Goal: Task Accomplishment & Management: Use online tool/utility

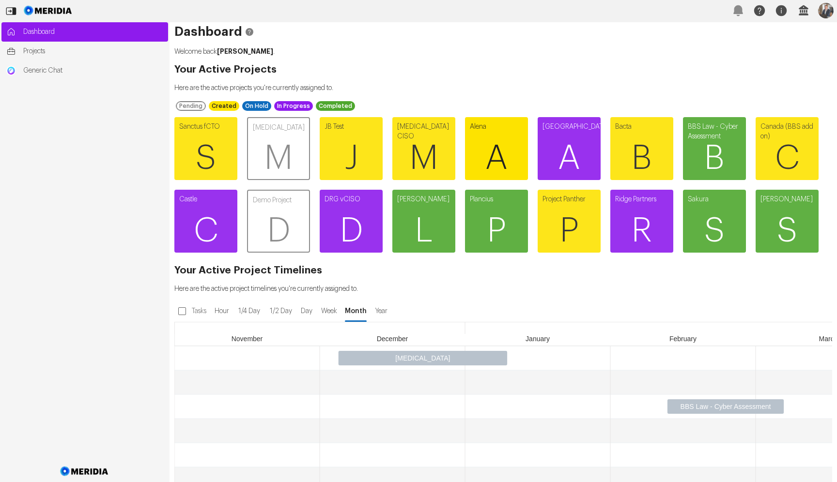
click at [504, 151] on span "A" at bounding box center [496, 158] width 63 height 58
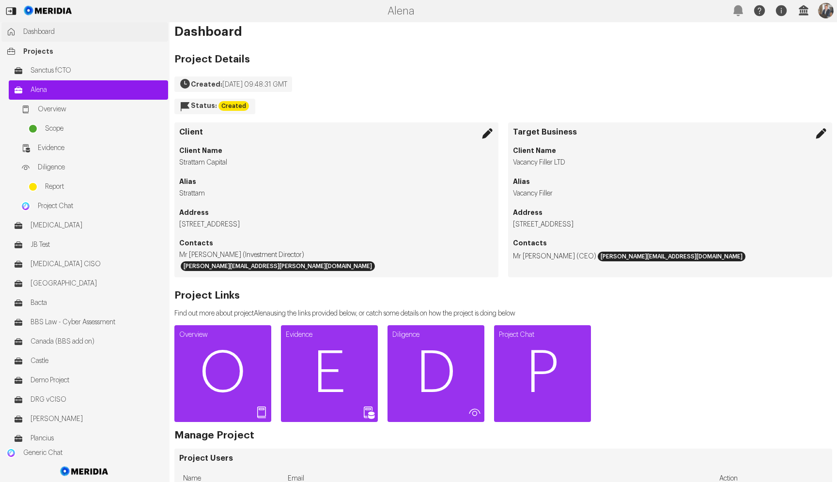
click at [44, 24] on link "Dashboard" at bounding box center [84, 31] width 167 height 19
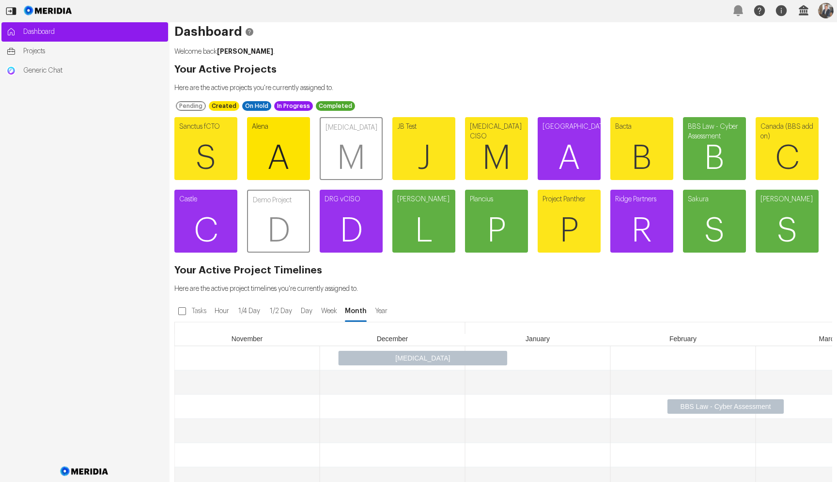
click at [275, 145] on span "A" at bounding box center [278, 158] width 63 height 58
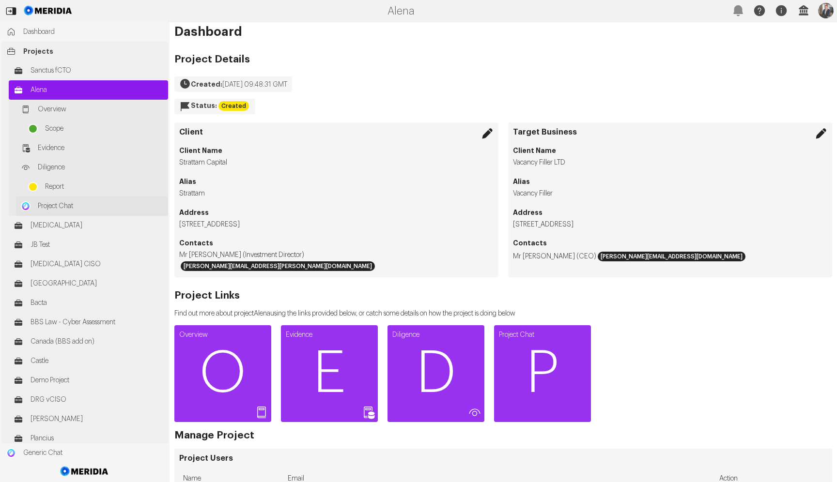
click at [59, 208] on span "Project Chat" at bounding box center [100, 206] width 125 height 10
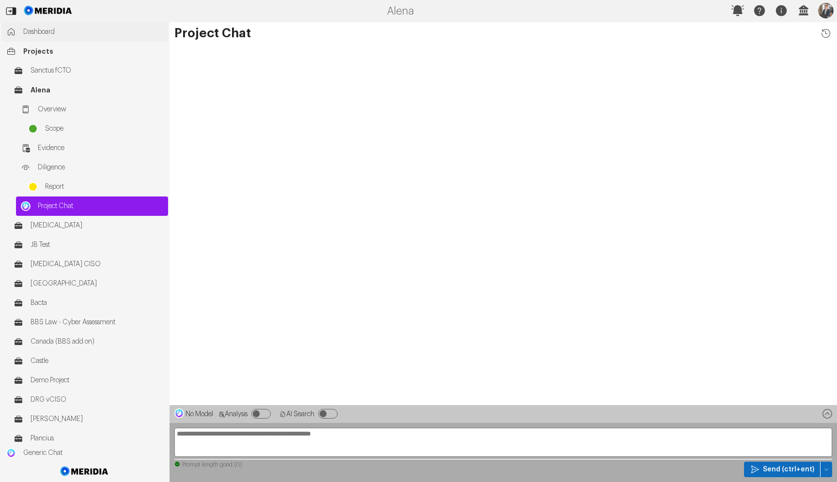
click at [51, 32] on span "Dashboard" at bounding box center [93, 32] width 140 height 10
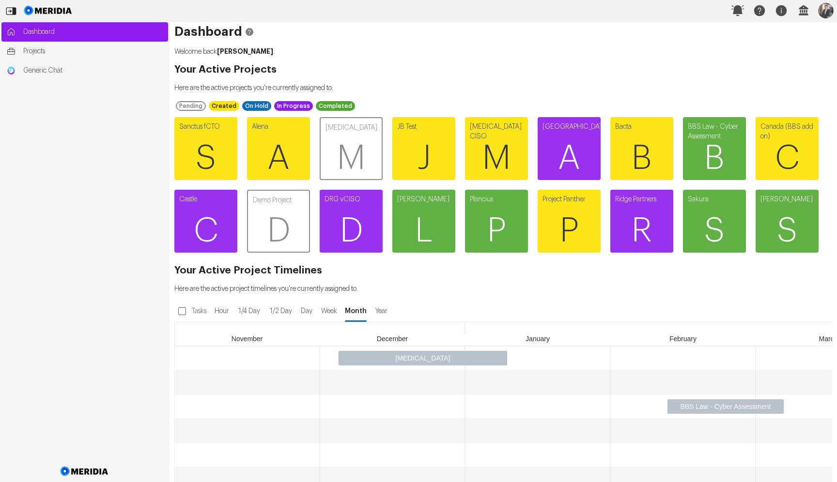
click at [414, 74] on div "Dashboard Welcome back Jon Brookes . Your Active Projects Here are the active p…" at bounding box center [503, 252] width 667 height 460
click at [584, 258] on div "Sanctus fCTO S Alena A Meridia M JB Test J Meridia CISO M Amsterdam A Bacta B B…" at bounding box center [499, 184] width 658 height 145
click at [537, 258] on div "Sanctus fCTO S Alena A Meridia M JB Test J Meridia CISO M Amsterdam A Bacta B B…" at bounding box center [499, 184] width 658 height 145
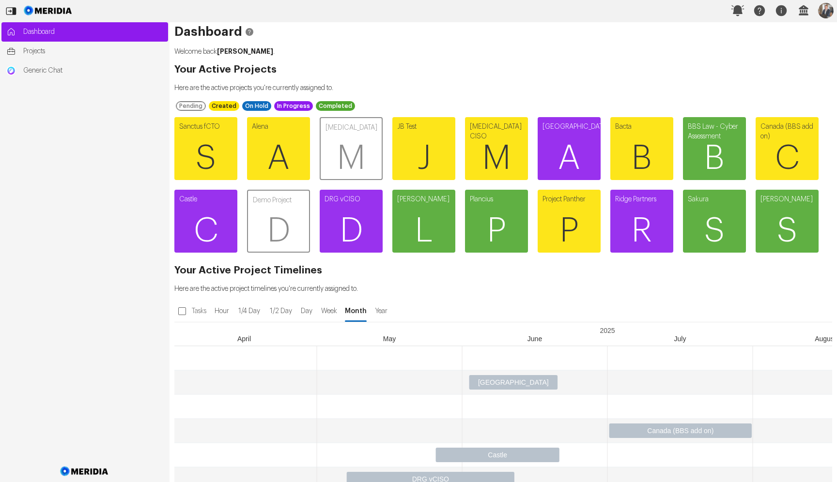
click at [442, 258] on div "Sanctus fCTO S Alena A Meridia M JB Test J Meridia CISO M Amsterdam A Bacta B B…" at bounding box center [499, 184] width 658 height 145
click at [257, 132] on span "A" at bounding box center [278, 158] width 63 height 58
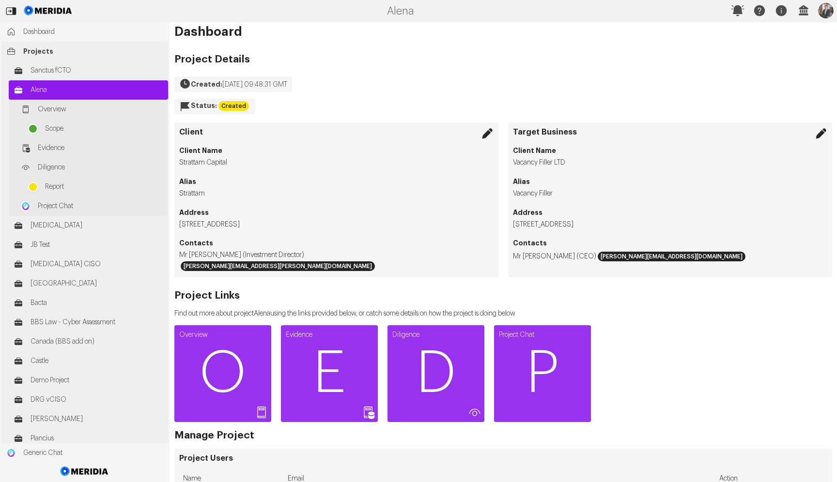
click at [48, 86] on span "Alena" at bounding box center [97, 90] width 133 height 10
click at [49, 74] on span "Sanctus fCTO" at bounding box center [97, 71] width 133 height 10
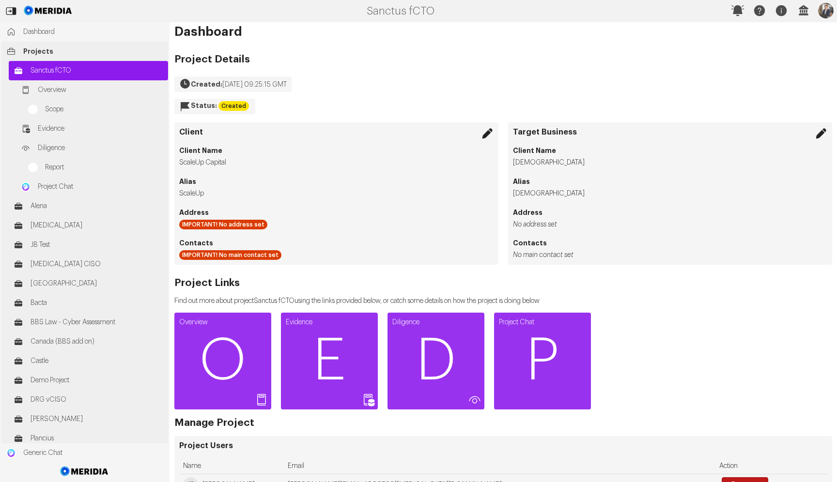
click at [48, 56] on span "Projects" at bounding box center [93, 51] width 140 height 10
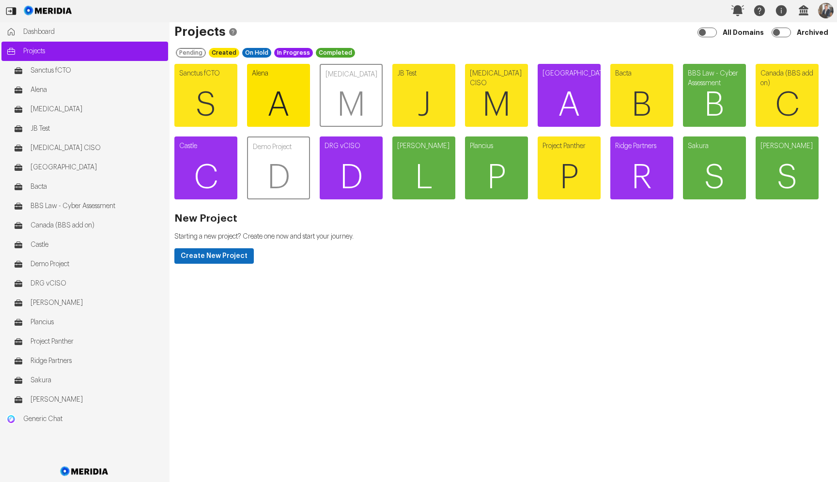
click at [290, 87] on span "A" at bounding box center [278, 105] width 63 height 58
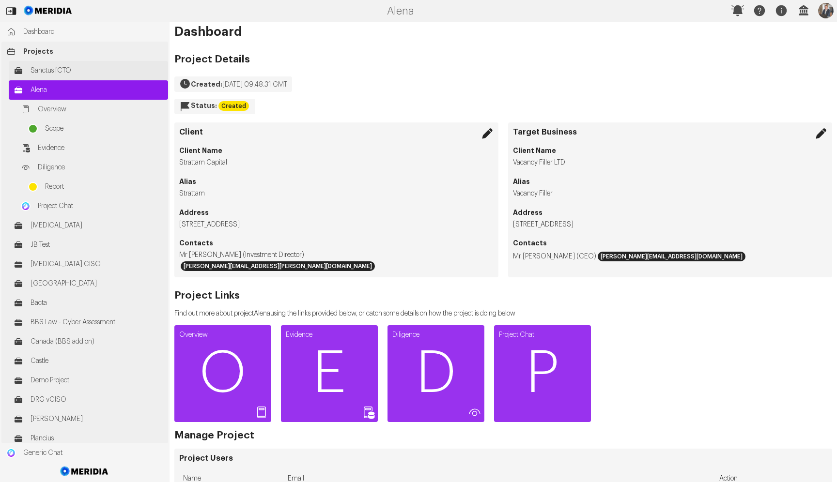
click at [63, 71] on span "Sanctus fCTO" at bounding box center [97, 71] width 133 height 10
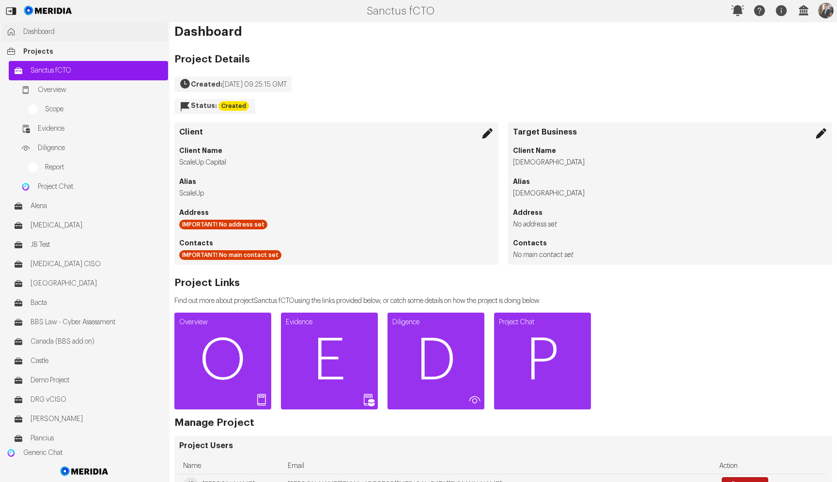
click at [52, 30] on span "Dashboard" at bounding box center [93, 32] width 140 height 10
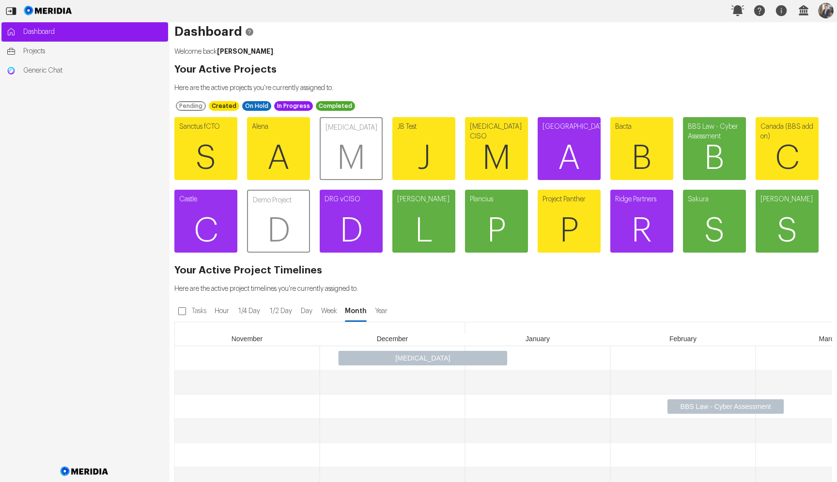
click at [599, 101] on div "Pending Created On Hold In Progress Completed" at bounding box center [503, 106] width 658 height 13
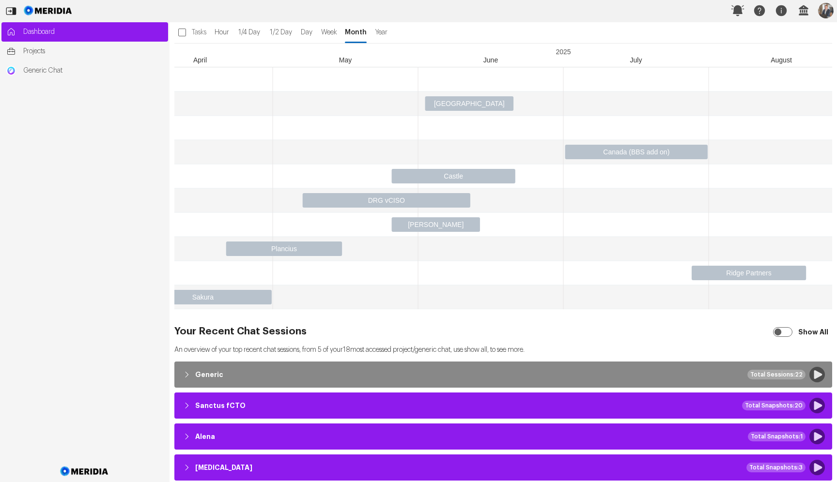
scroll to position [0, 773]
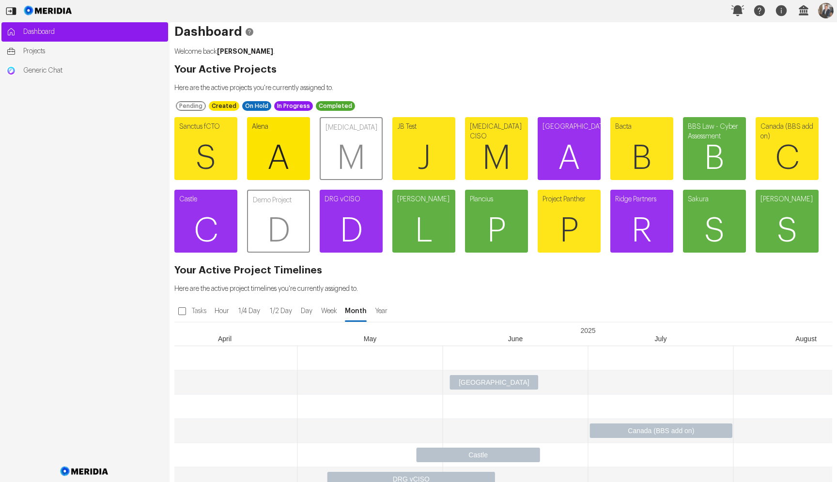
click at [273, 138] on span "A" at bounding box center [278, 158] width 63 height 58
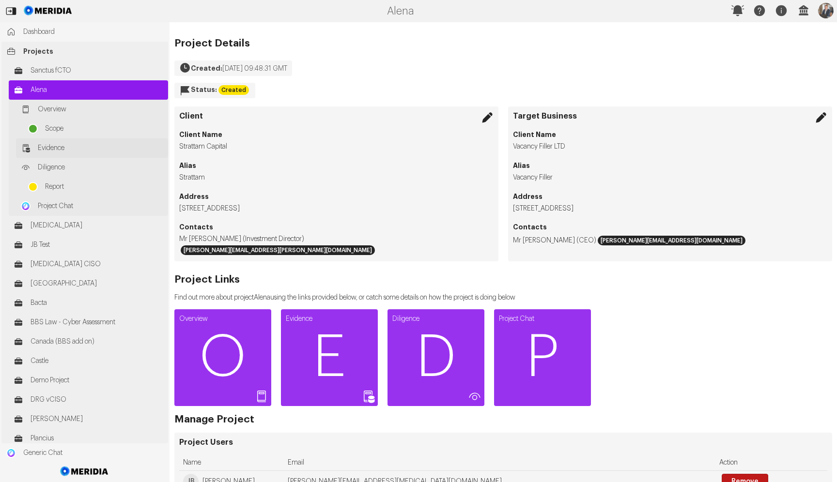
click at [44, 150] on span "Evidence" at bounding box center [100, 148] width 125 height 10
click at [58, 111] on span "Overview" at bounding box center [100, 110] width 125 height 10
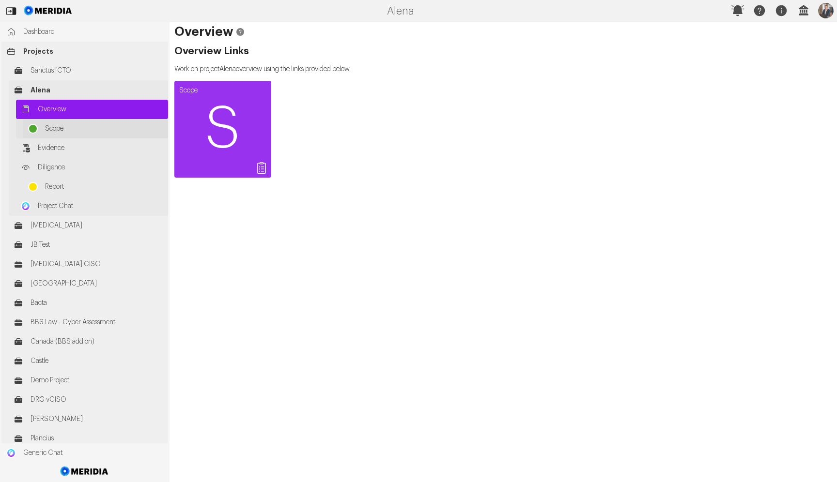
click at [59, 127] on span "Scope" at bounding box center [104, 129] width 118 height 10
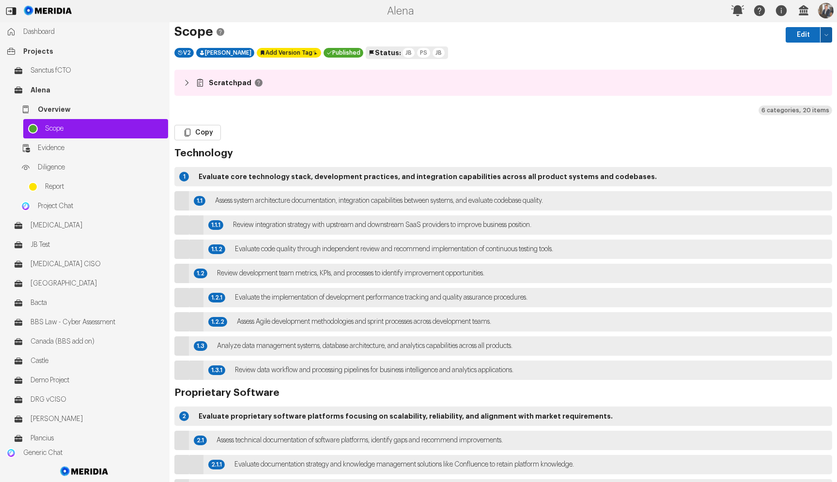
click at [823, 37] on icon "button" at bounding box center [826, 35] width 6 height 6
click at [769, 68] on span "Delete" at bounding box center [791, 69] width 56 height 10
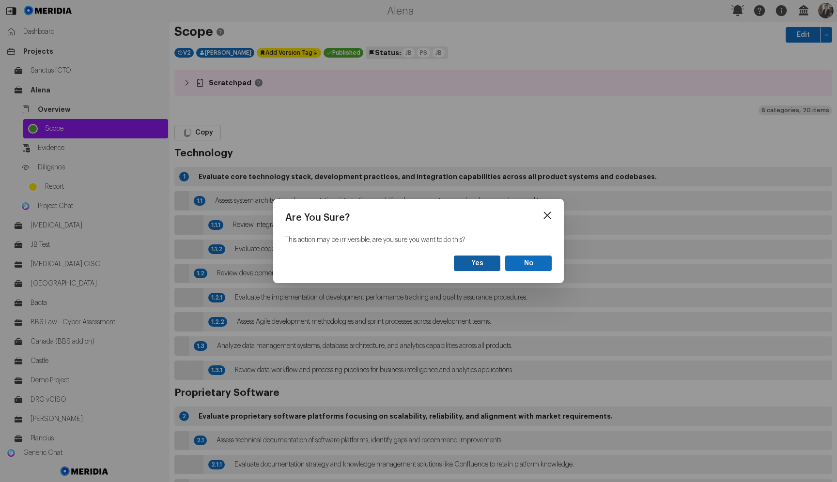
click at [485, 270] on button "Yes" at bounding box center [477, 263] width 46 height 15
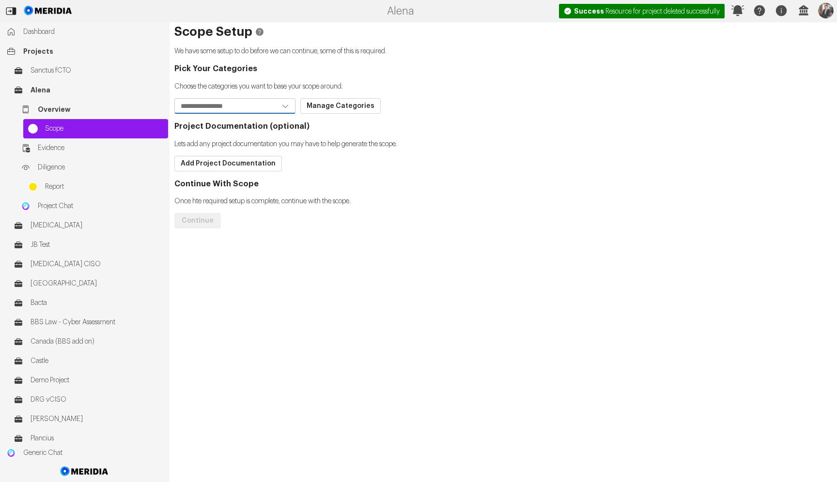
click at [282, 104] on icon "Open" at bounding box center [285, 106] width 10 height 10
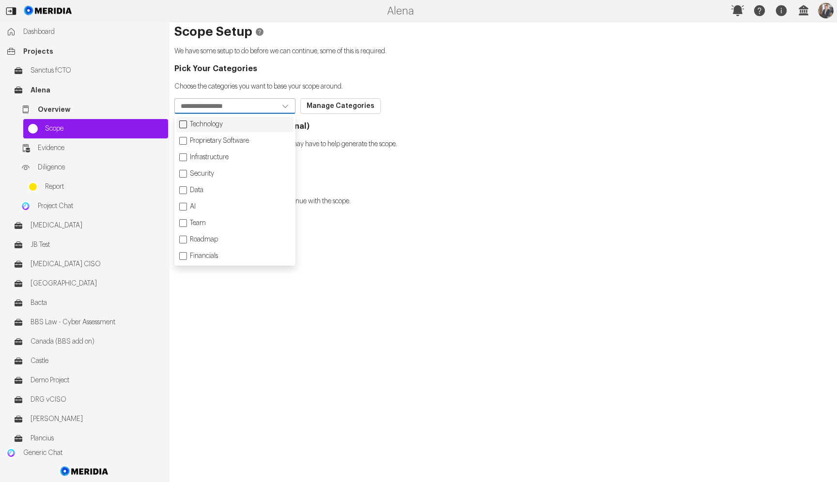
click at [239, 124] on div "Technology" at bounding box center [234, 124] width 117 height 15
click at [237, 140] on div "Proprietary Software" at bounding box center [234, 140] width 117 height 15
click at [233, 152] on div "Infrastructure" at bounding box center [234, 157] width 117 height 15
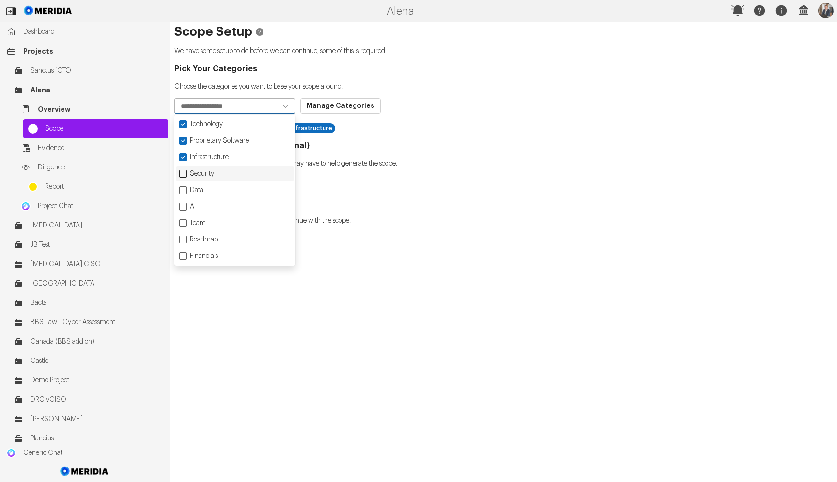
click at [221, 174] on div "Security" at bounding box center [234, 173] width 117 height 15
click at [213, 219] on div "Team" at bounding box center [234, 223] width 117 height 15
drag, startPoint x: 222, startPoint y: 234, endPoint x: 232, endPoint y: 231, distance: 10.3
click at [222, 234] on div "Roadmap" at bounding box center [234, 239] width 117 height 15
click at [259, 312] on div "Scope Setup We have some setup to do before we can continue, some of this is re…" at bounding box center [503, 252] width 667 height 460
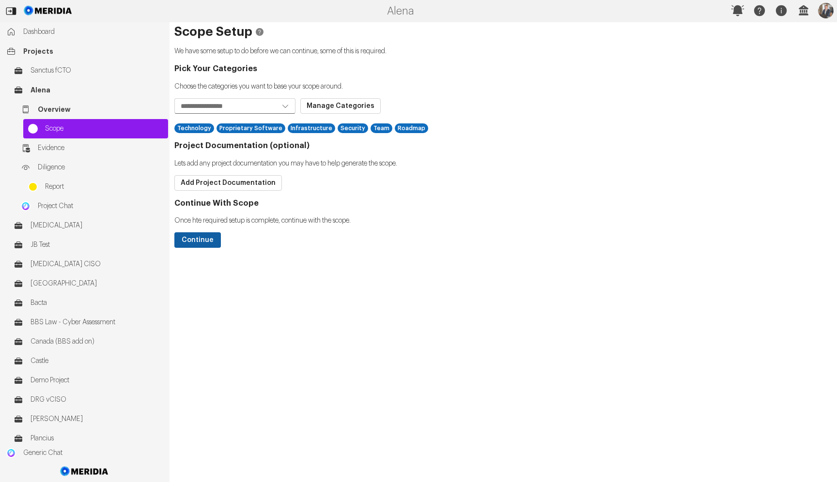
click at [185, 241] on button "Continue" at bounding box center [197, 239] width 46 height 15
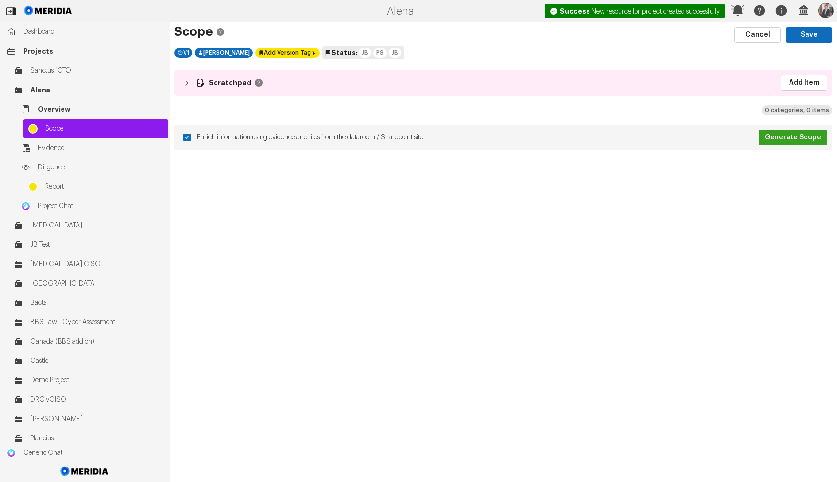
click at [188, 72] on button "Scratchpad Add Item" at bounding box center [503, 82] width 653 height 21
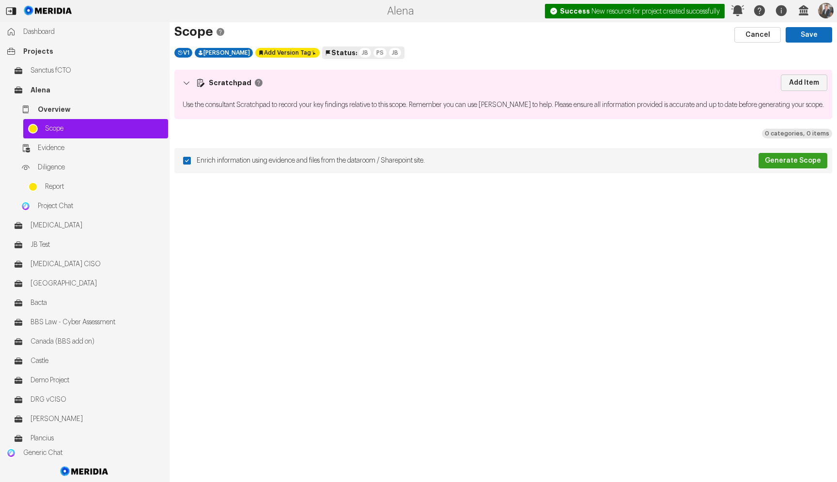
click at [807, 85] on link "Add Item" at bounding box center [804, 83] width 46 height 16
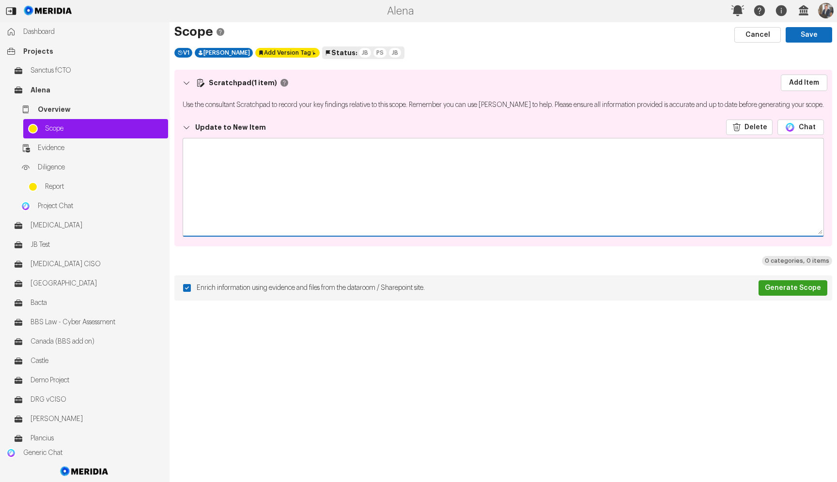
click at [635, 170] on textarea at bounding box center [503, 187] width 640 height 97
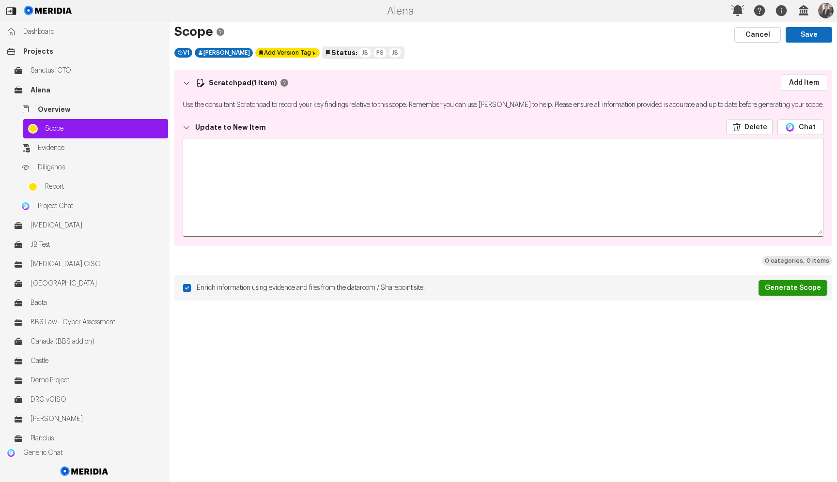
click at [779, 296] on button "Generate Scope" at bounding box center [792, 287] width 69 height 15
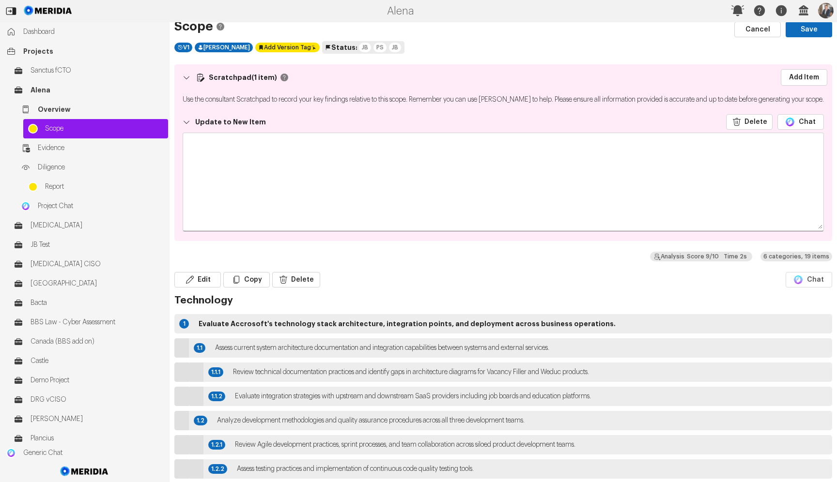
scroll to position [2, 0]
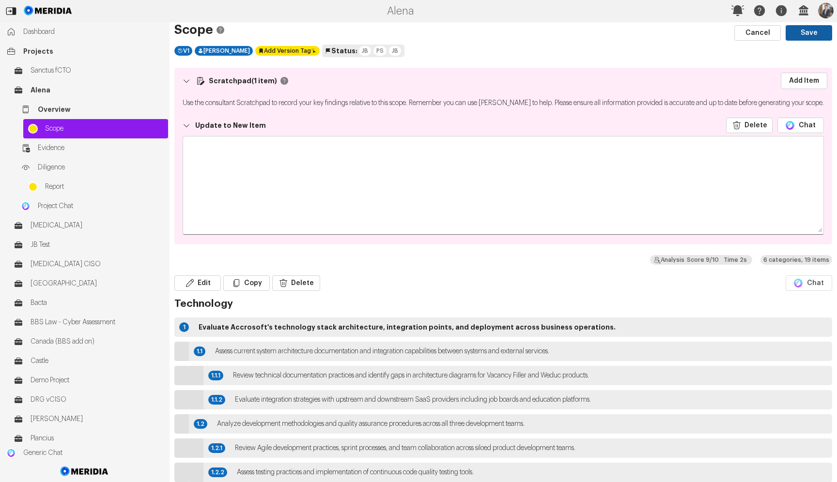
click at [817, 35] on button "Save" at bounding box center [809, 32] width 46 height 15
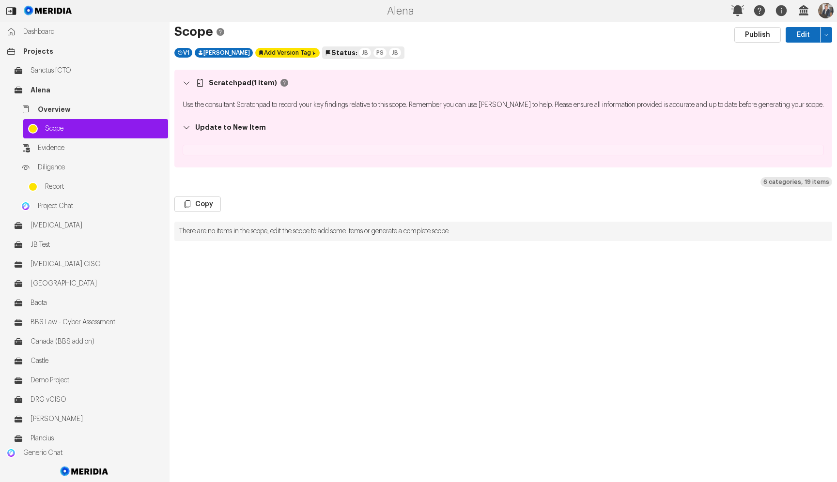
scroll to position [0, 0]
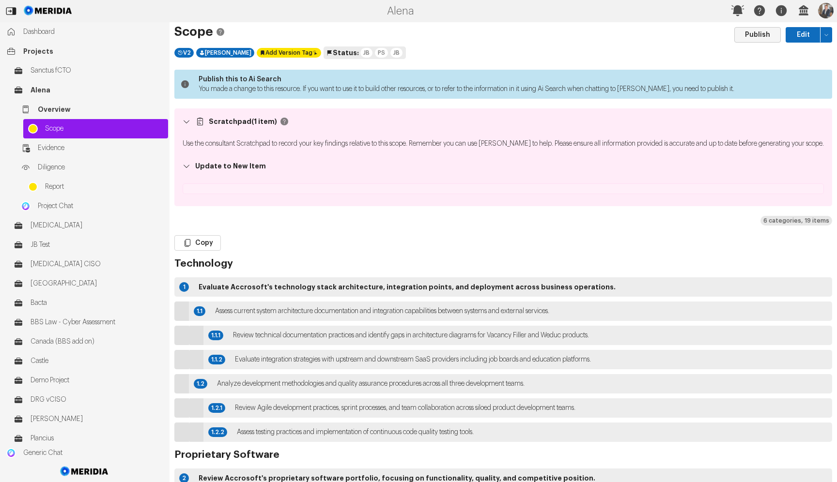
click at [763, 31] on button "Publish" at bounding box center [757, 34] width 46 height 15
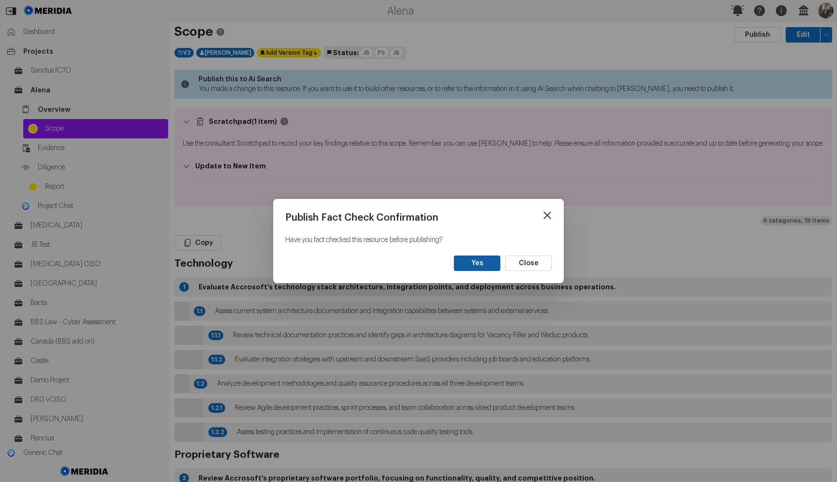
click at [480, 260] on button "Yes" at bounding box center [477, 263] width 46 height 15
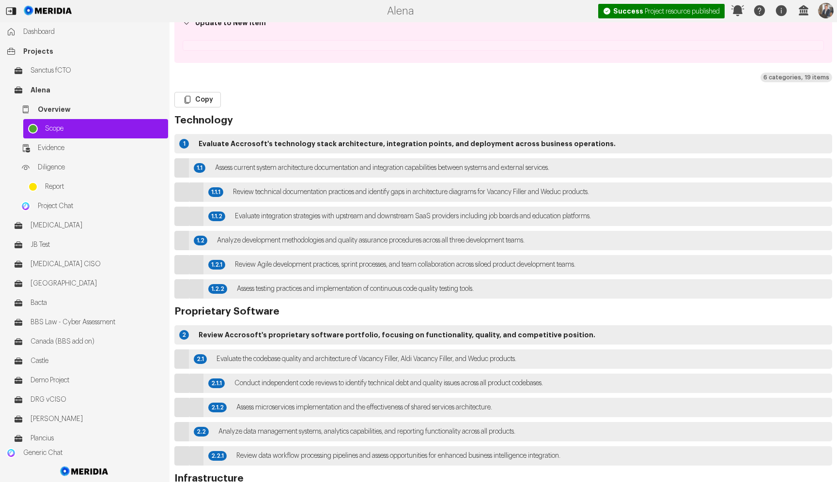
scroll to position [109, 0]
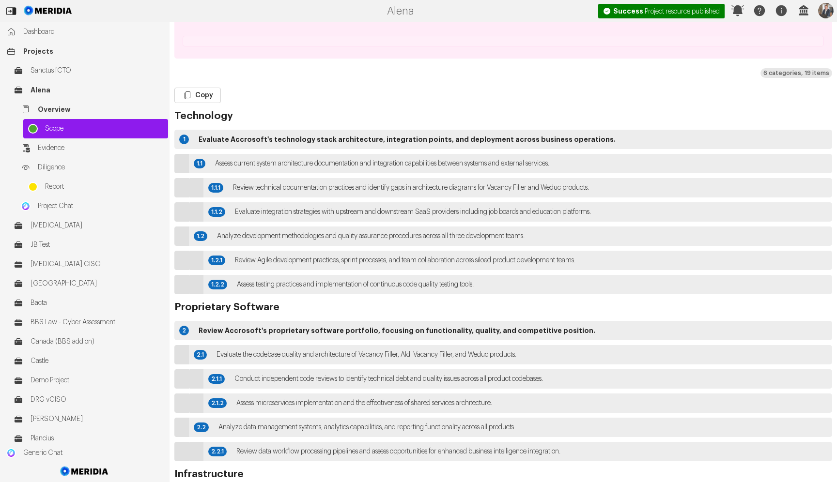
click at [241, 144] on p "Evaluate Accrosoft's technology stack architecture, integration points, and dep…" at bounding box center [513, 140] width 629 height 10
drag, startPoint x: 557, startPoint y: 197, endPoint x: 585, endPoint y: 221, distance: 36.7
click at [622, 193] on p "Review technical documentation practices and identify gaps in architecture diag…" at bounding box center [530, 188] width 594 height 10
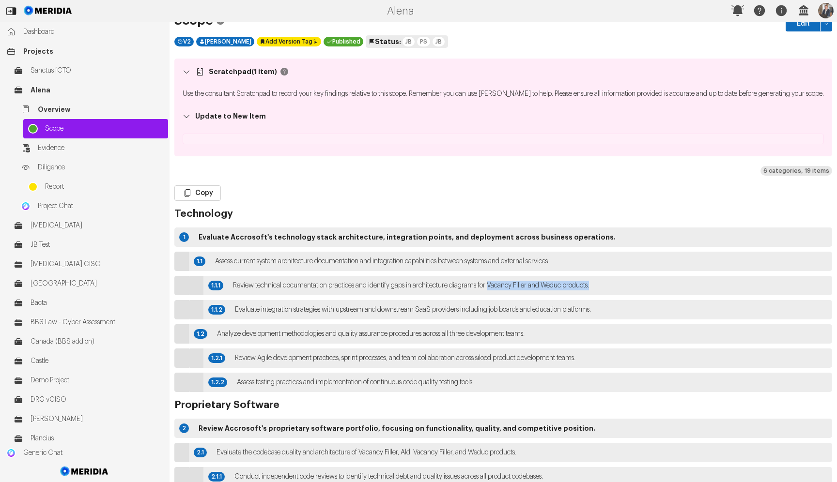
scroll to position [0, 0]
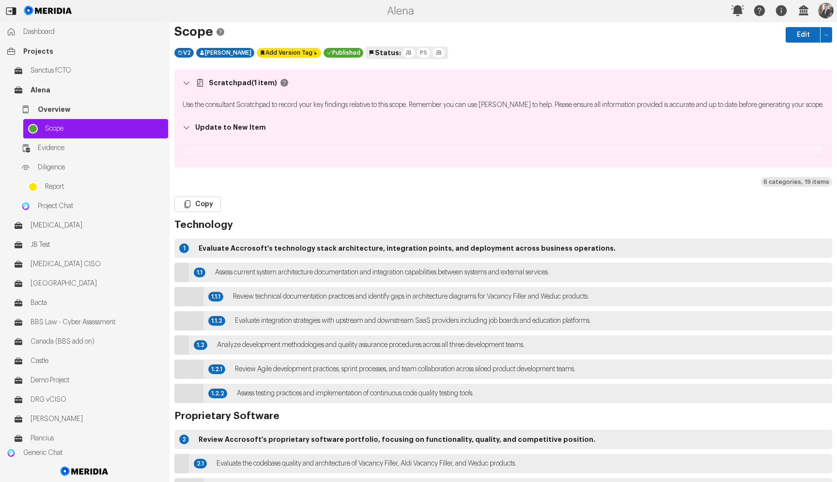
click at [414, 209] on div "Edit Copy Delete" at bounding box center [503, 204] width 658 height 15
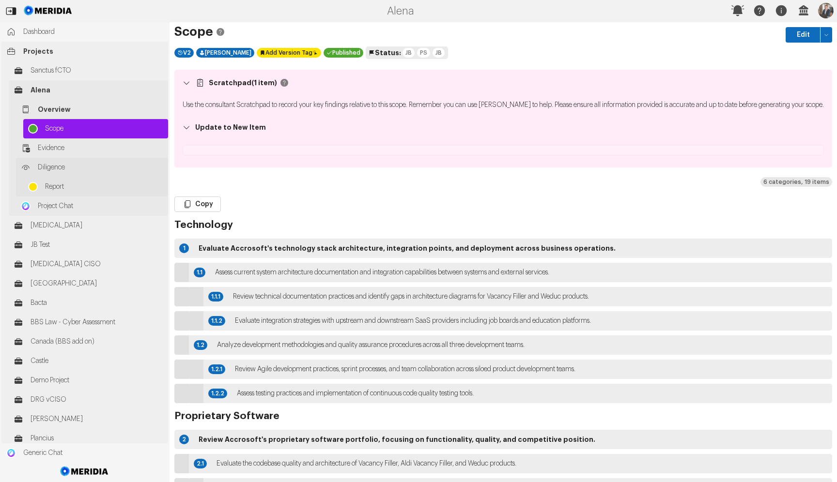
click at [70, 170] on span "Diligence" at bounding box center [100, 168] width 125 height 10
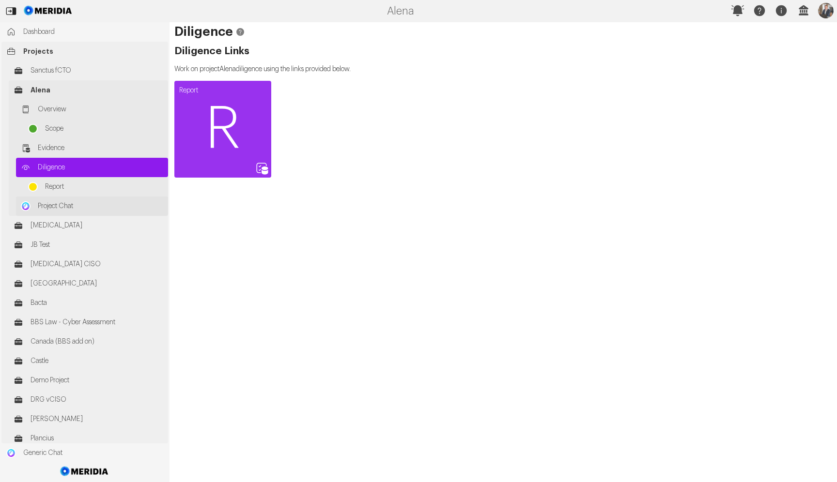
click at [80, 203] on span "Project Chat" at bounding box center [100, 206] width 125 height 10
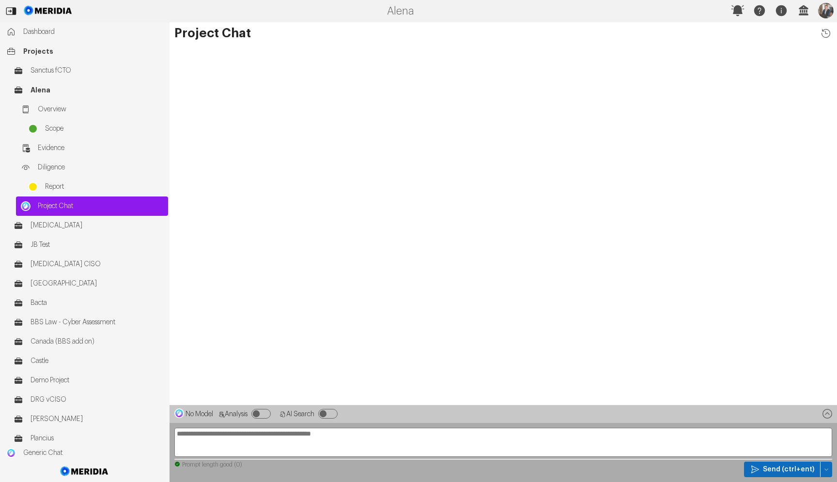
click at [341, 438] on textarea at bounding box center [503, 442] width 658 height 29
type textarea "*"
type textarea "**********"
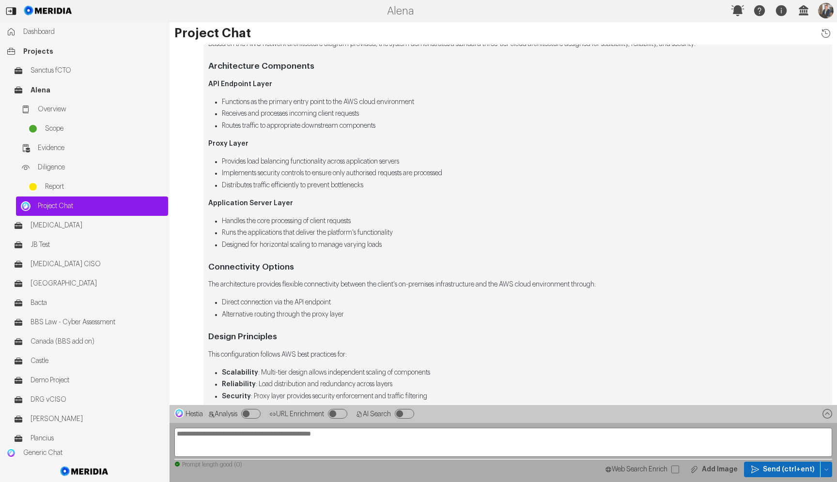
scroll to position [-52, 0]
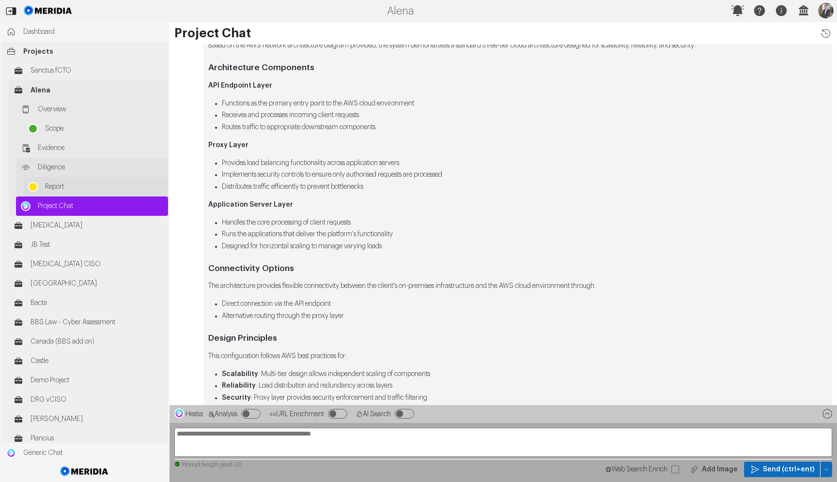
click at [101, 182] on span "Report" at bounding box center [104, 187] width 118 height 10
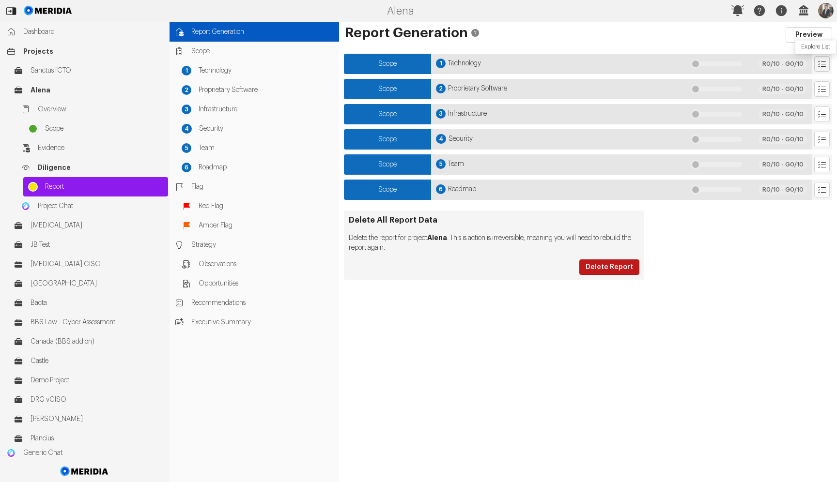
click at [820, 61] on icon "Explore List" at bounding box center [822, 64] width 10 height 10
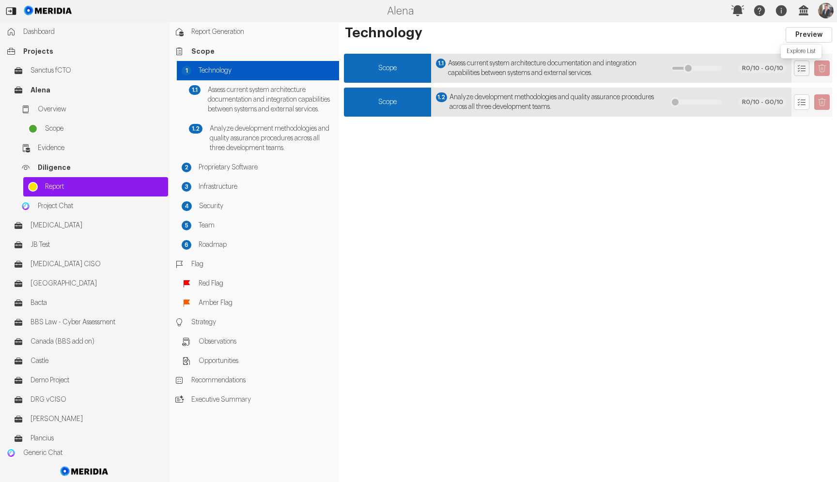
click at [798, 67] on icon "Explore List" at bounding box center [802, 68] width 10 height 10
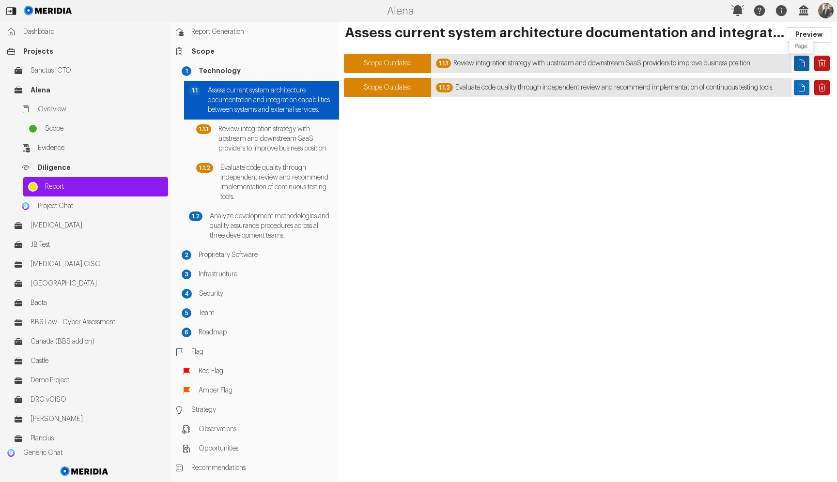
click at [796, 63] on button "Page" at bounding box center [801, 63] width 15 height 15
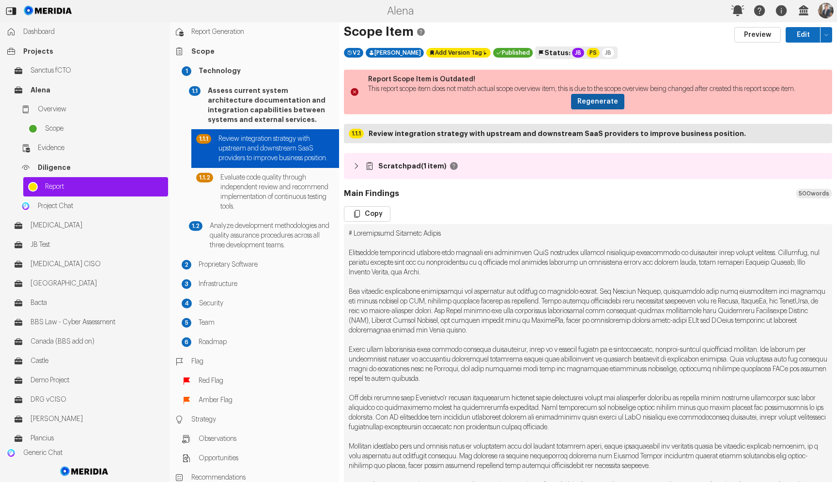
click at [608, 107] on button "Regenerate" at bounding box center [597, 101] width 53 height 15
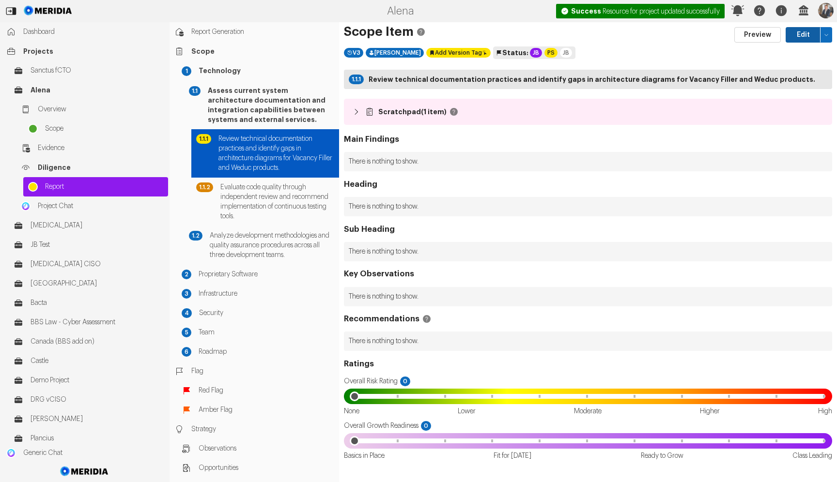
click at [802, 31] on button "Edit" at bounding box center [803, 34] width 35 height 15
select select "*******"
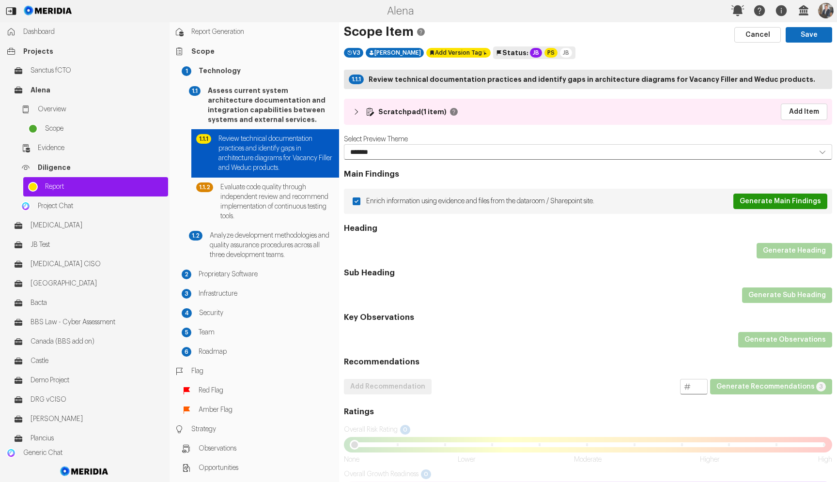
click at [782, 196] on button "Generate Main Findings" at bounding box center [780, 201] width 94 height 15
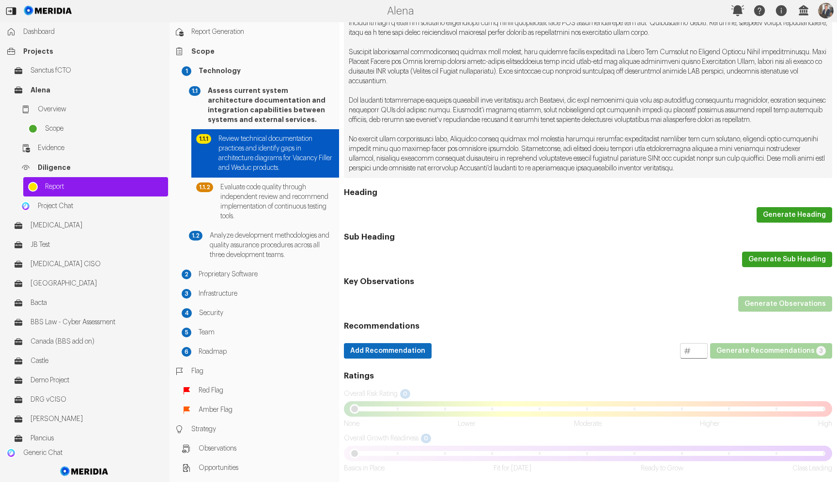
scroll to position [427, 0]
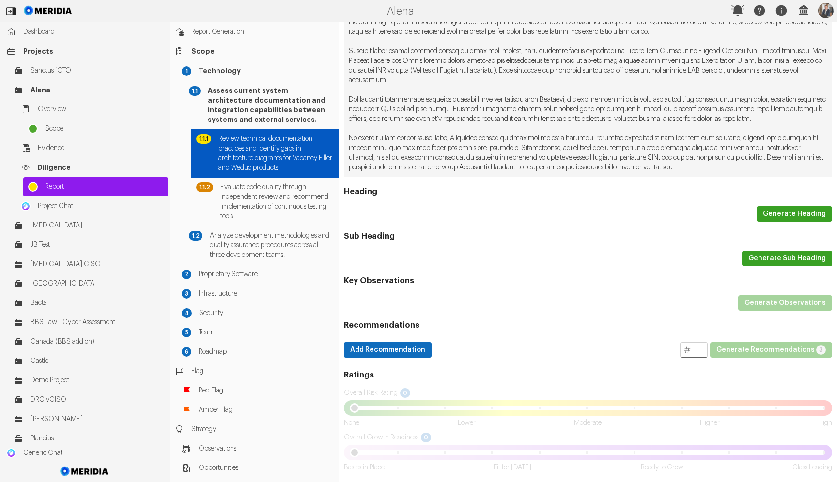
drag, startPoint x: 394, startPoint y: 360, endPoint x: 404, endPoint y: 338, distance: 24.5
click at [394, 358] on button "Add Recommendation" at bounding box center [388, 349] width 88 height 15
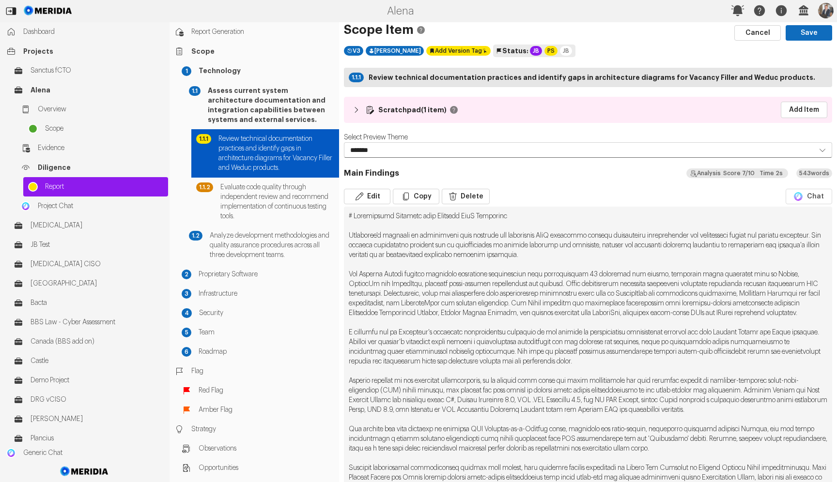
scroll to position [0, 0]
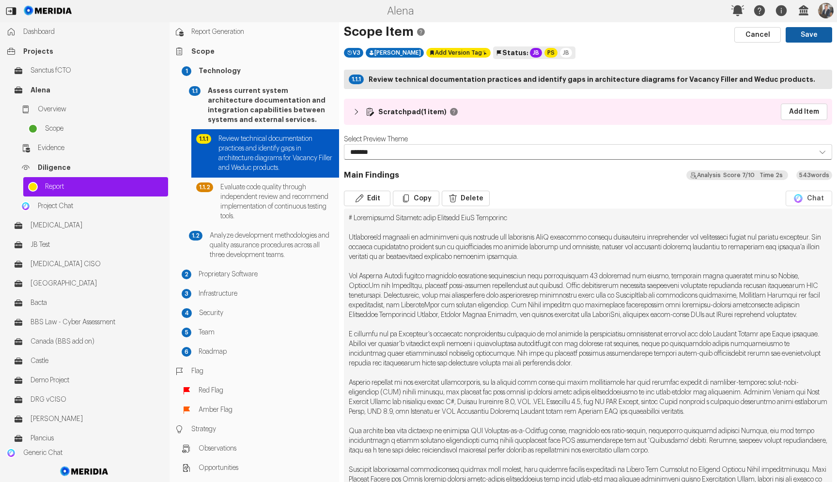
click at [810, 38] on button "Save" at bounding box center [809, 34] width 46 height 15
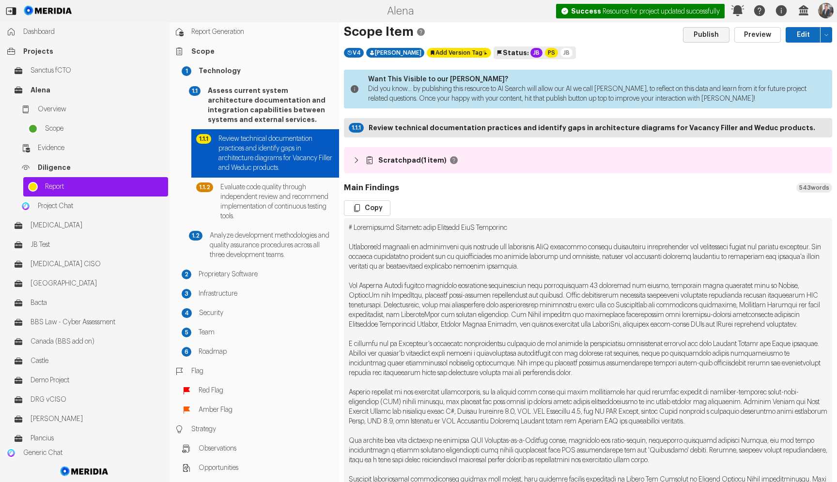
click at [699, 31] on button "Publish" at bounding box center [706, 34] width 46 height 15
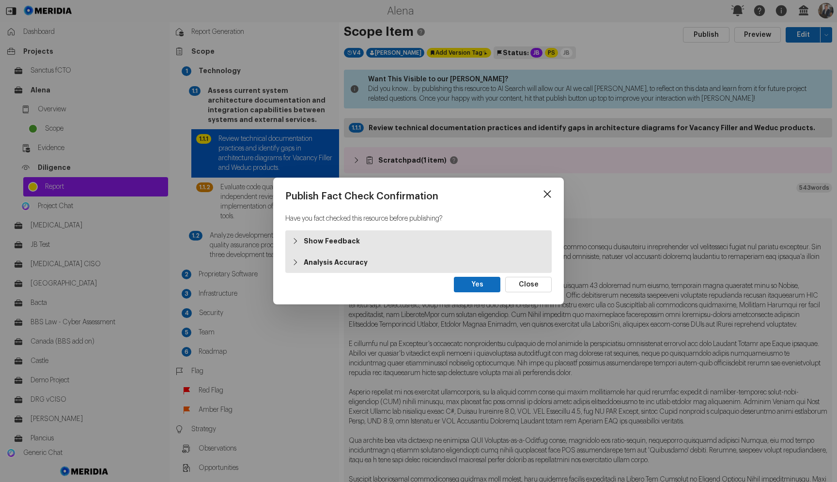
click at [334, 243] on strong "Show Feedback" at bounding box center [332, 241] width 56 height 10
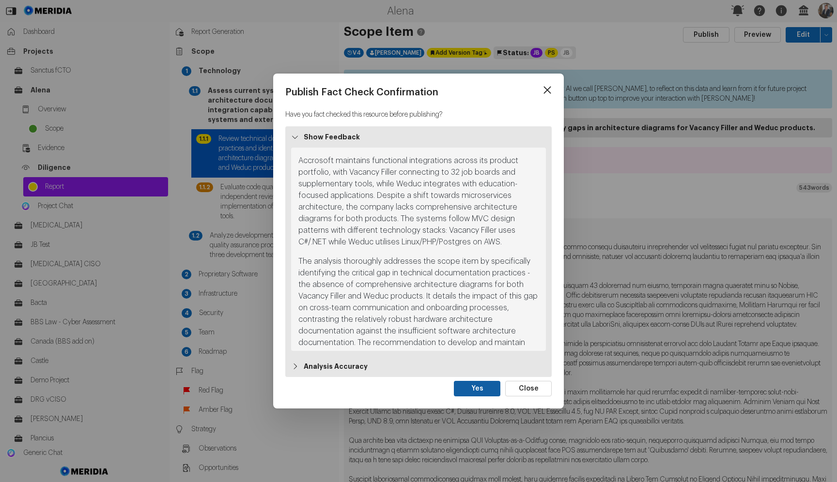
click at [468, 385] on button "Yes" at bounding box center [477, 388] width 46 height 15
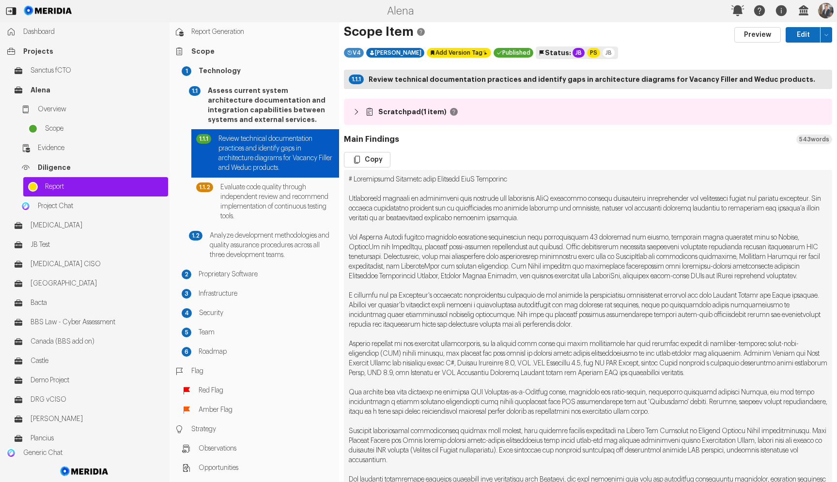
click at [352, 49] on div "V 4" at bounding box center [354, 53] width 20 height 10
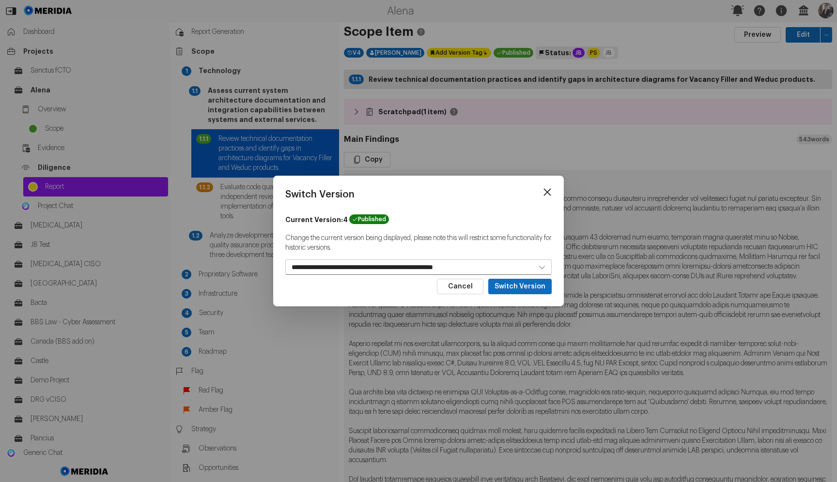
click at [368, 261] on select "**********" at bounding box center [418, 267] width 266 height 15
click at [540, 189] on icon at bounding box center [547, 192] width 15 height 15
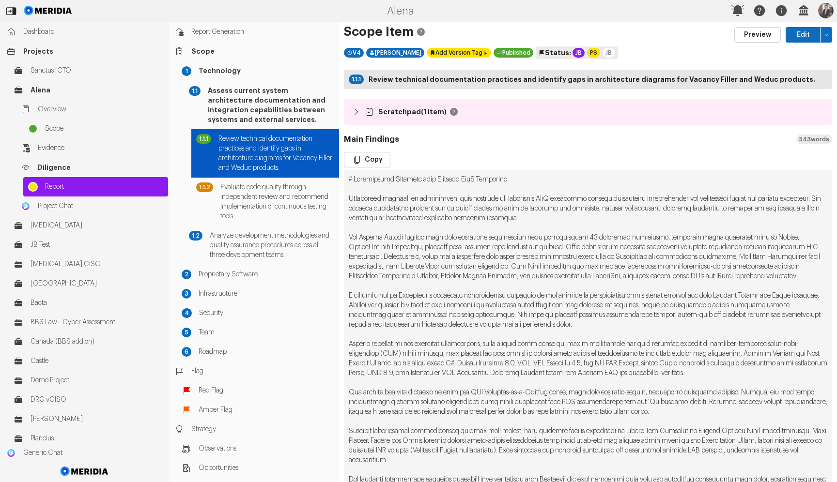
click at [538, 54] on icon at bounding box center [541, 52] width 7 height 7
click at [603, 55] on div "JB" at bounding box center [609, 53] width 12 height 10
click at [615, 57] on div "V 4 Jon Brookes Add Version Tag Published Historic Version (limited) Status: JB…" at bounding box center [588, 53] width 488 height 14
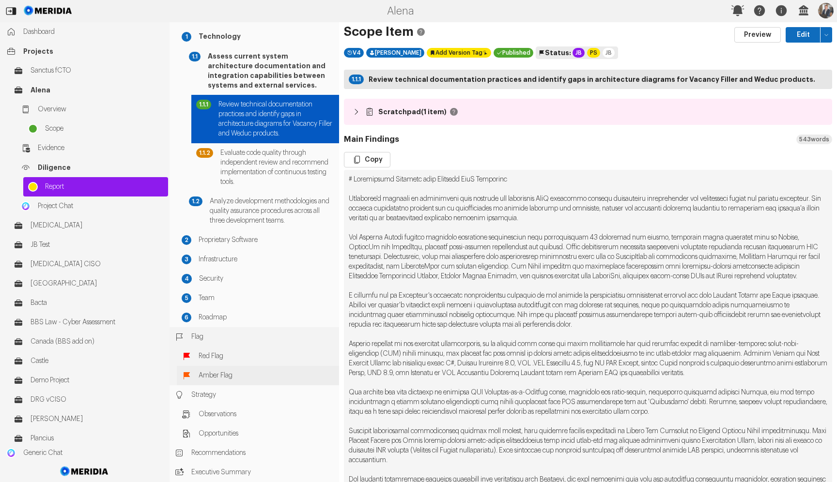
click at [233, 367] on div "Amber Flag" at bounding box center [258, 375] width 162 height 19
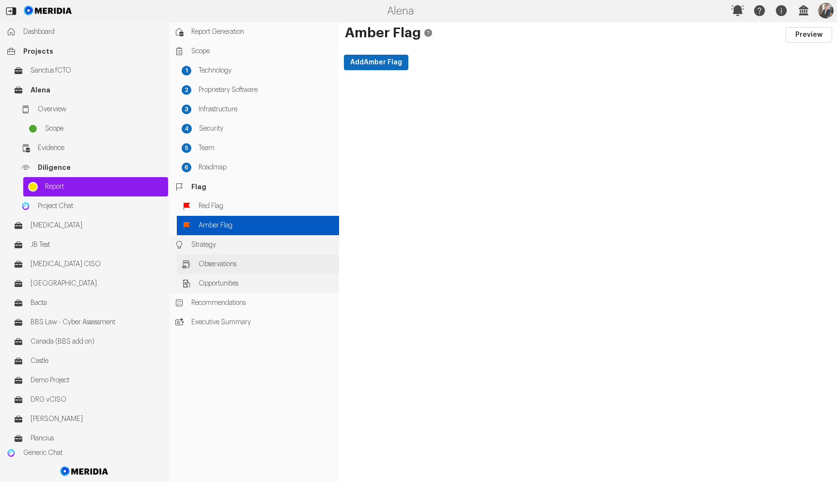
click at [233, 269] on span "Observations" at bounding box center [267, 265] width 136 height 10
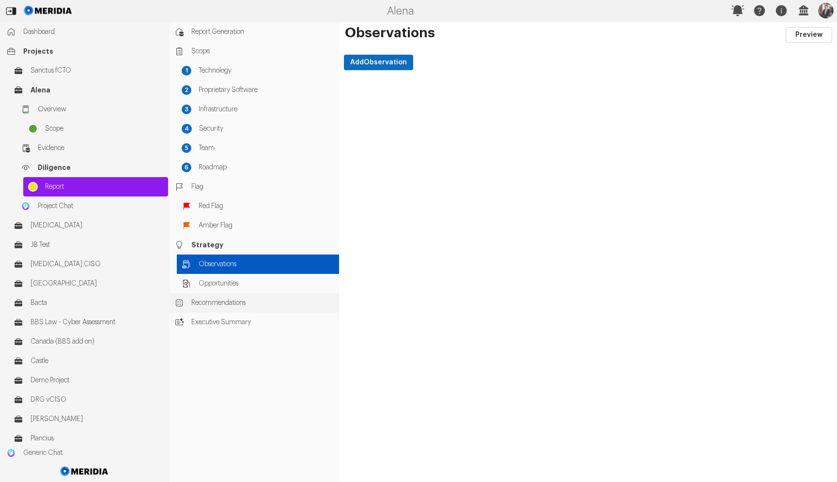
click at [223, 308] on span "Recommendations" at bounding box center [262, 303] width 143 height 10
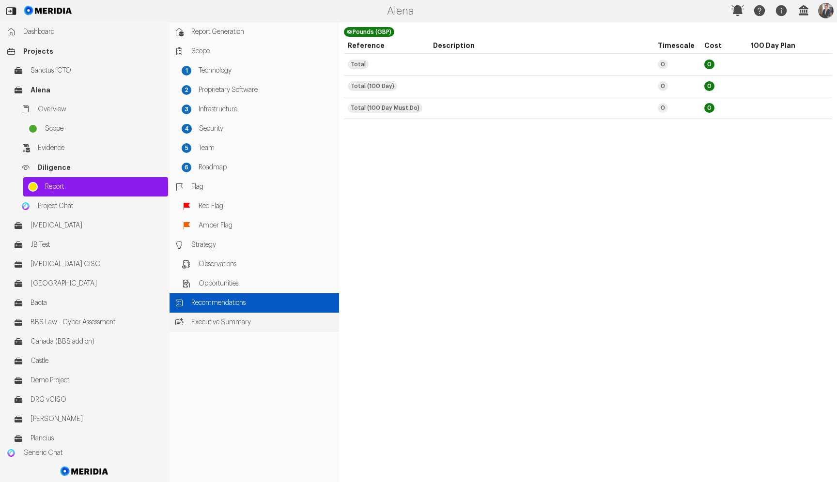
click at [221, 316] on div "Executive Summary" at bounding box center [255, 322] width 170 height 19
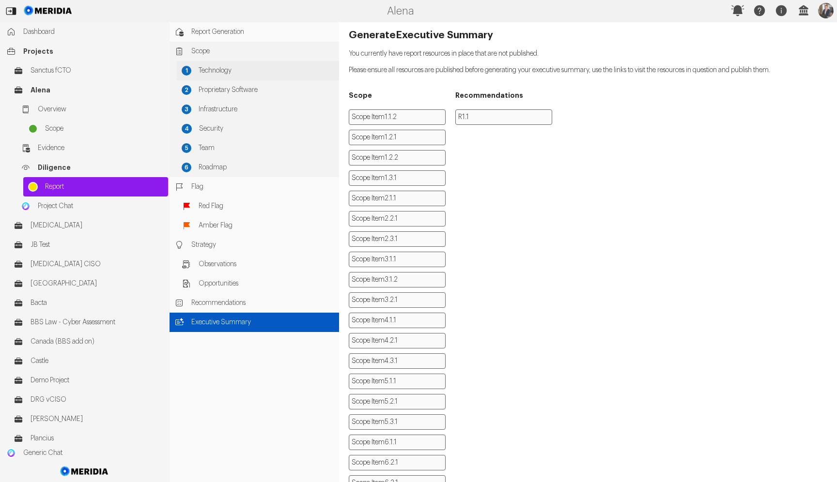
drag, startPoint x: 255, startPoint y: 70, endPoint x: 261, endPoint y: 77, distance: 8.9
click at [259, 71] on span "Technology" at bounding box center [267, 71] width 136 height 10
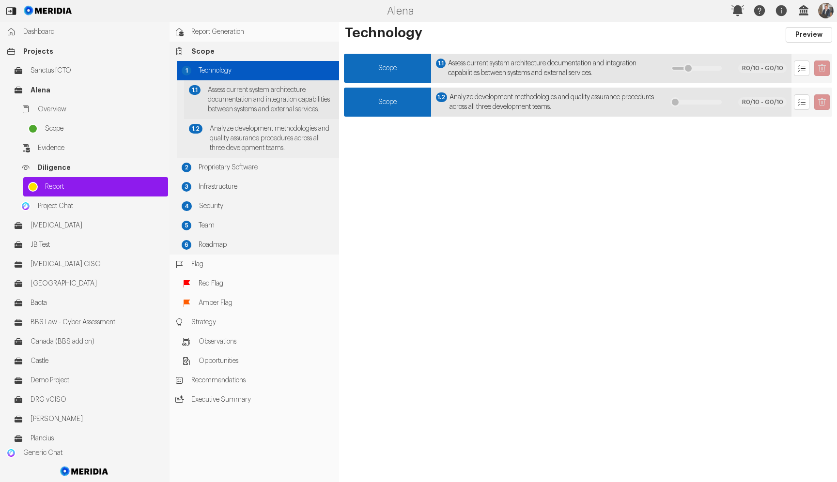
click at [226, 99] on span "Assess current system architecture documentation and integration capabilities b…" at bounding box center [271, 99] width 126 height 29
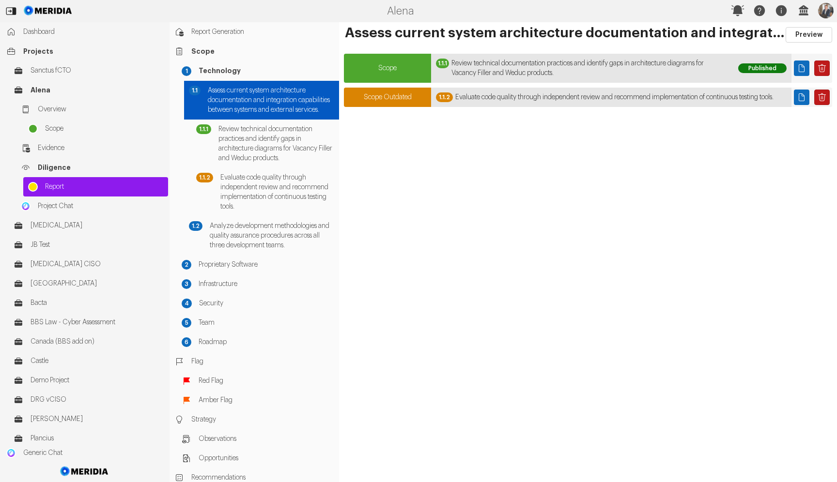
click at [809, 69] on div at bounding box center [811, 68] width 41 height 15
click at [806, 69] on icon "Page" at bounding box center [802, 68] width 10 height 10
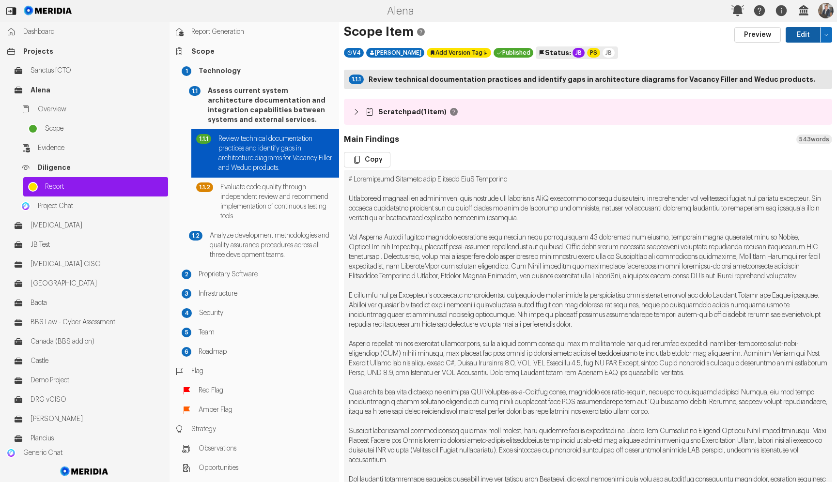
click at [789, 40] on button "Edit" at bounding box center [803, 34] width 35 height 15
select select "*******"
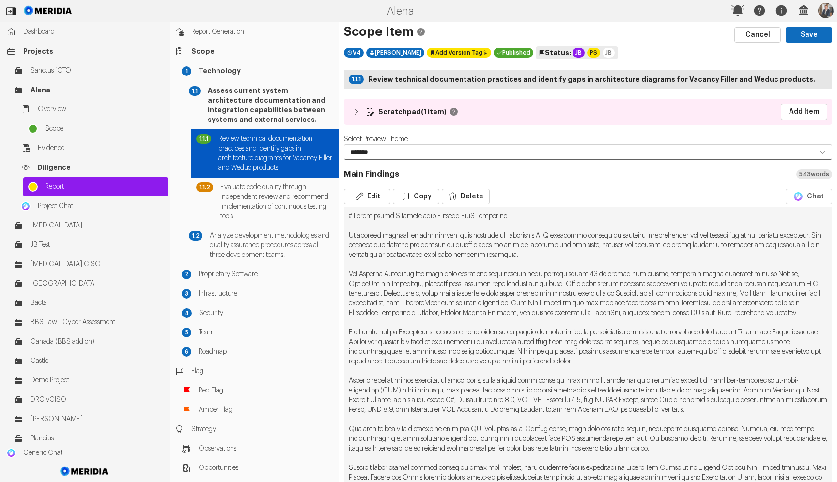
click at [478, 271] on pre at bounding box center [588, 400] width 488 height 387
drag, startPoint x: 376, startPoint y: 198, endPoint x: 388, endPoint y: 205, distance: 13.7
click at [377, 198] on button "Edit" at bounding box center [367, 196] width 46 height 15
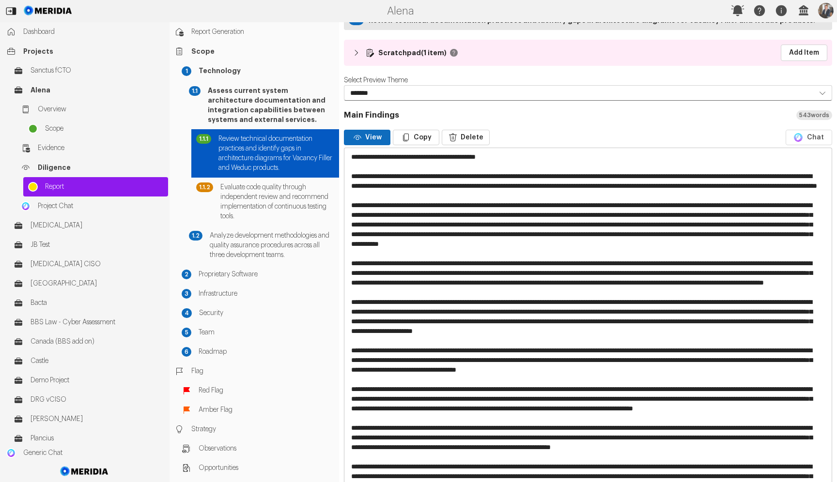
scroll to position [65, 0]
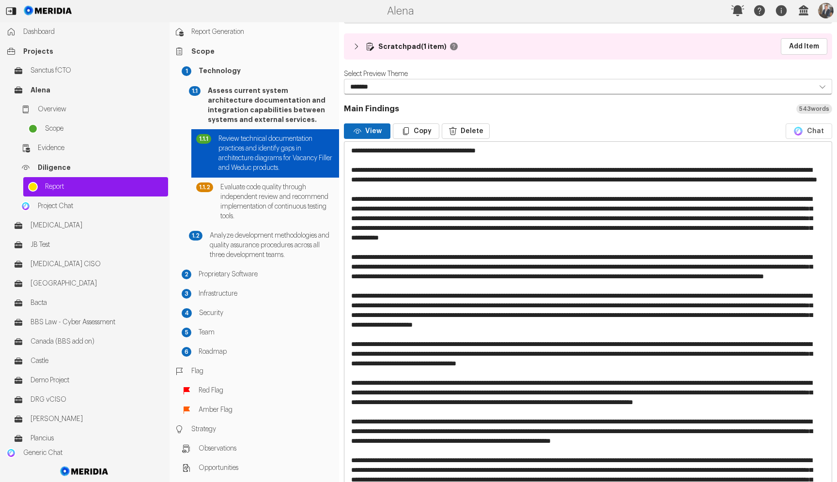
click at [469, 227] on textarea at bounding box center [584, 349] width 480 height 415
click at [474, 253] on textarea at bounding box center [584, 349] width 480 height 415
click at [816, 130] on button "Chat" at bounding box center [809, 131] width 46 height 15
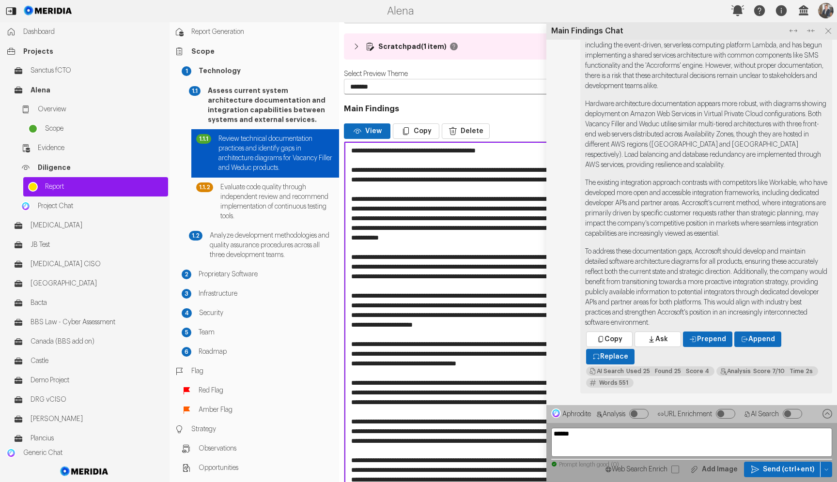
type textarea "*******"
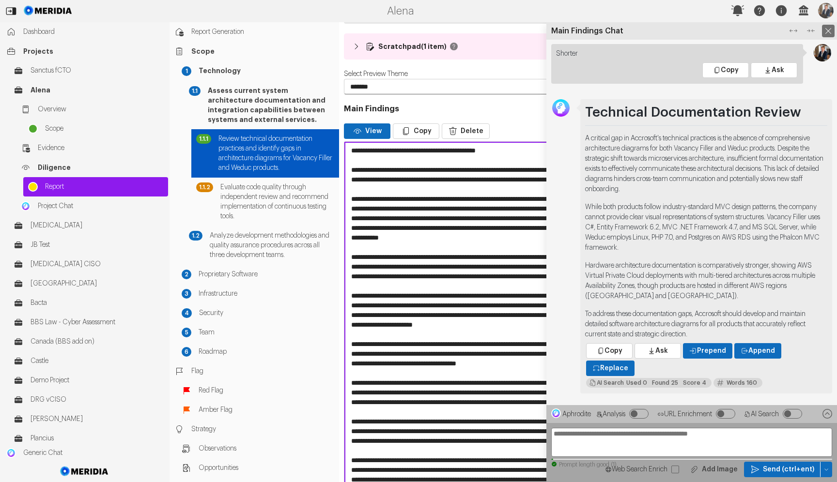
click at [827, 29] on icon at bounding box center [828, 31] width 13 height 13
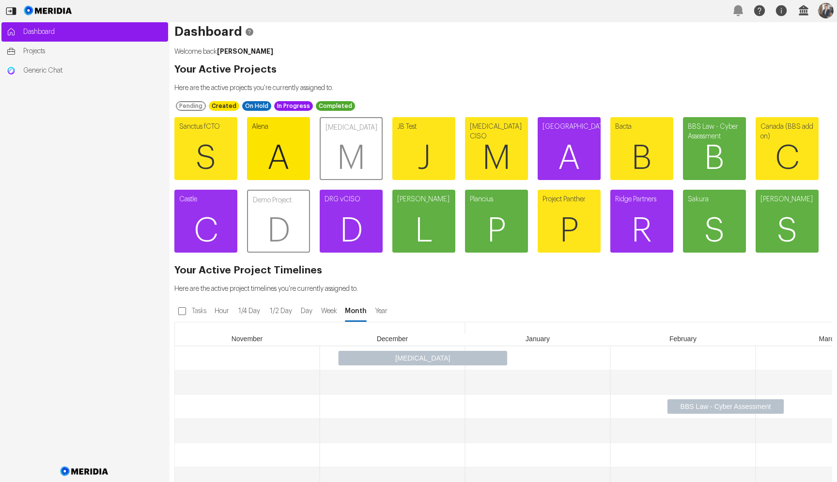
click at [266, 130] on span "A" at bounding box center [278, 158] width 63 height 58
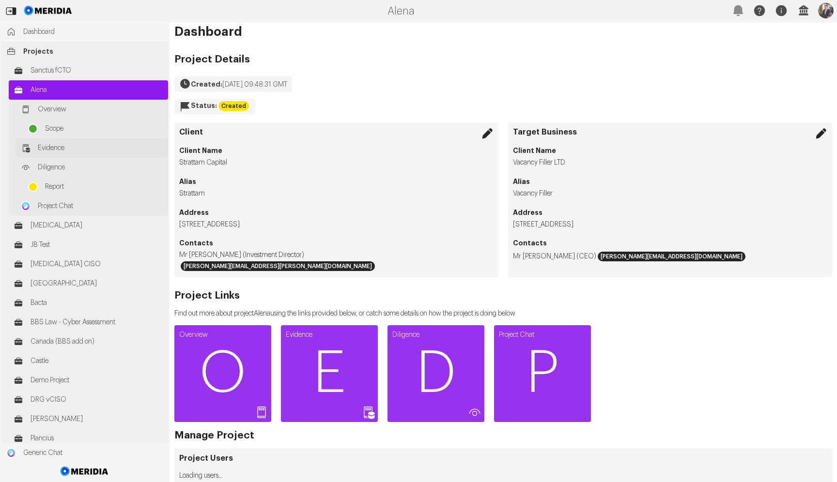
click at [56, 144] on span "Evidence" at bounding box center [100, 148] width 125 height 10
click at [57, 207] on span "Project Chat" at bounding box center [100, 206] width 125 height 10
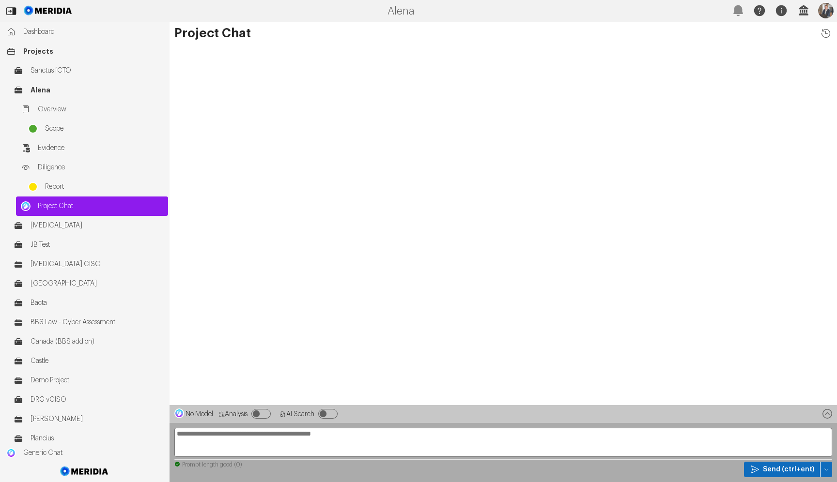
click at [282, 439] on textarea at bounding box center [503, 442] width 658 height 29
type textarea "**********"
